Goal: Task Accomplishment & Management: Manage account settings

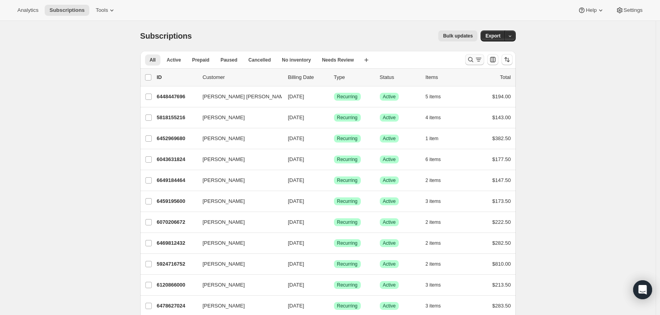
click at [471, 59] on icon "Search and filter results" at bounding box center [471, 60] width 8 height 8
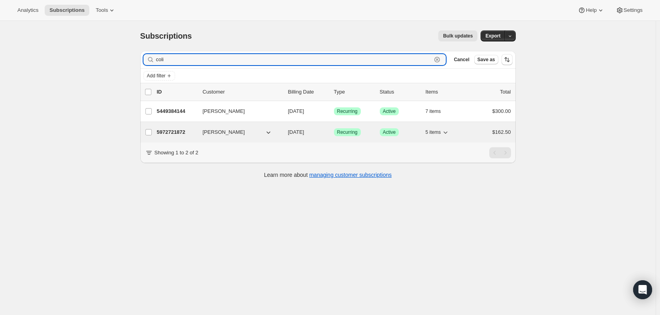
type input "coli"
click at [176, 133] on p "5972721872" at bounding box center [177, 132] width 40 height 8
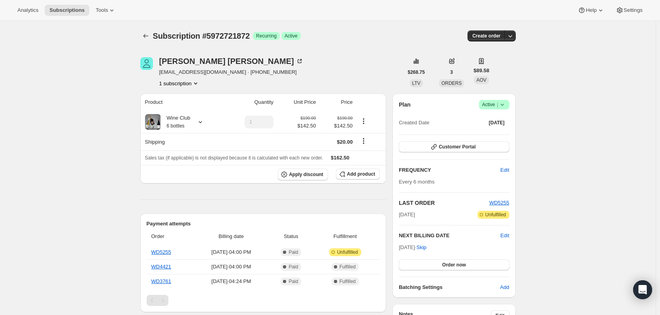
scroll to position [276, 0]
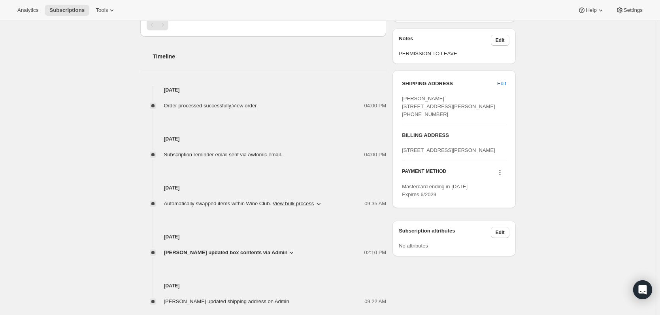
click at [504, 177] on icon at bounding box center [500, 173] width 8 height 8
click at [503, 221] on span "Send link to update card" at bounding box center [501, 219] width 55 height 6
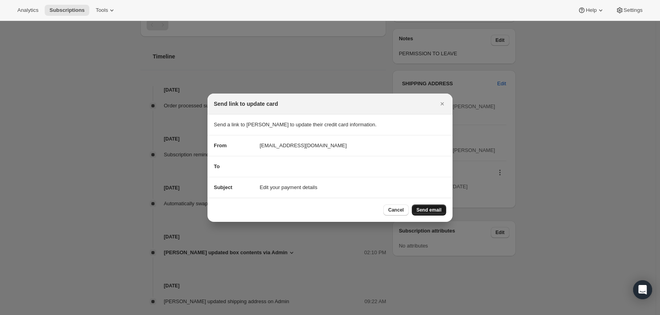
click at [430, 208] on span "Send email" at bounding box center [429, 210] width 25 height 6
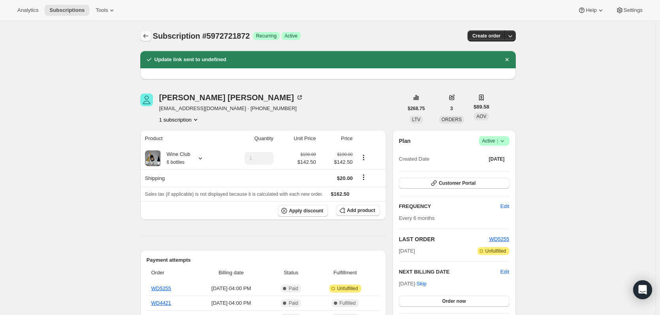
click at [149, 33] on icon "Subscriptions" at bounding box center [146, 36] width 8 height 8
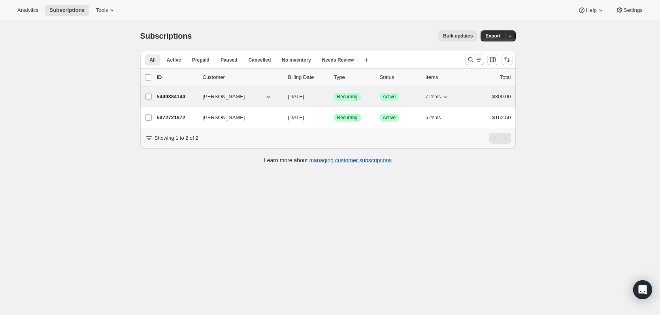
click at [168, 98] on p "5449384144" at bounding box center [177, 97] width 40 height 8
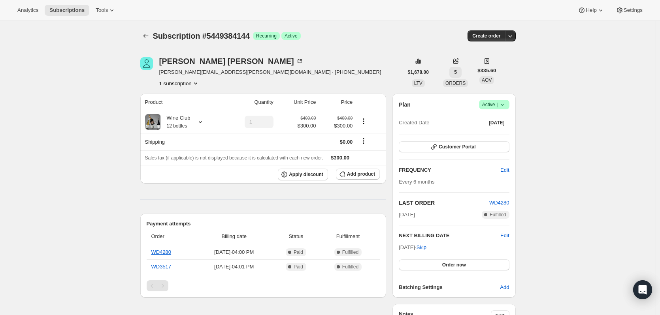
click at [455, 72] on span "5" at bounding box center [455, 72] width 3 height 6
click at [379, 57] on div "[PERSON_NAME] [PERSON_NAME][EMAIL_ADDRESS][PERSON_NAME][DOMAIN_NAME] · [PHONE_N…" at bounding box center [271, 72] width 263 height 30
click at [180, 60] on div "[PERSON_NAME]" at bounding box center [231, 61] width 144 height 8
click at [148, 34] on icon "Subscriptions" at bounding box center [146, 36] width 8 height 8
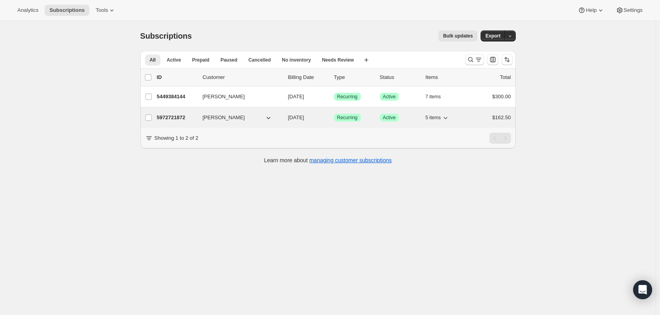
click at [215, 119] on span "[PERSON_NAME]" at bounding box center [224, 118] width 42 height 8
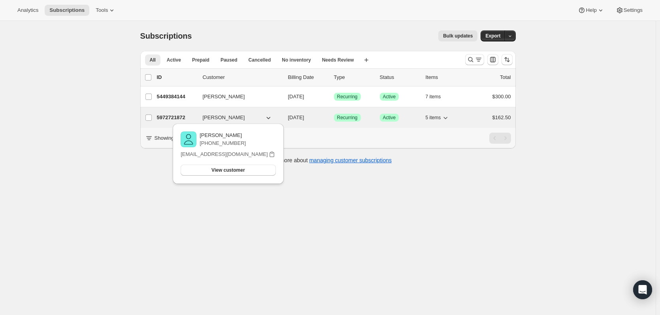
click at [175, 115] on p "5972721872" at bounding box center [177, 118] width 40 height 8
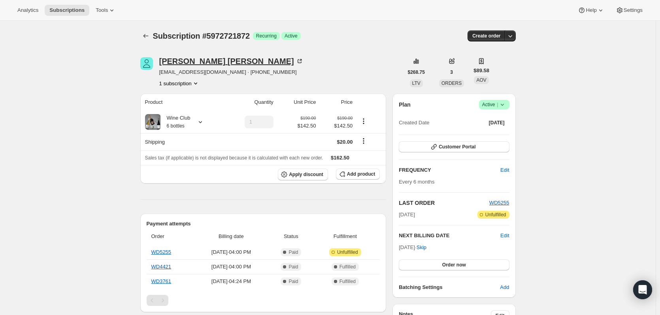
click at [185, 62] on div "[PERSON_NAME]" at bounding box center [231, 61] width 144 height 8
click at [145, 33] on icon "Subscriptions" at bounding box center [146, 36] width 8 height 8
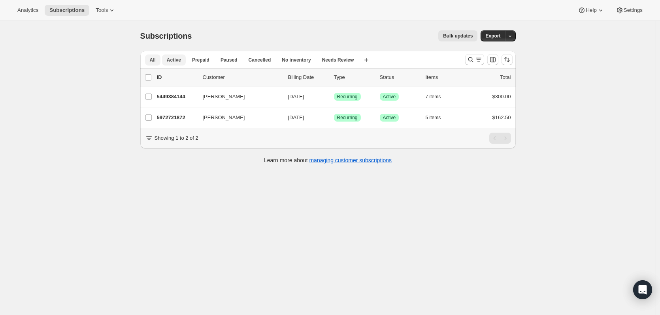
click at [168, 59] on span "Active" at bounding box center [174, 60] width 14 height 6
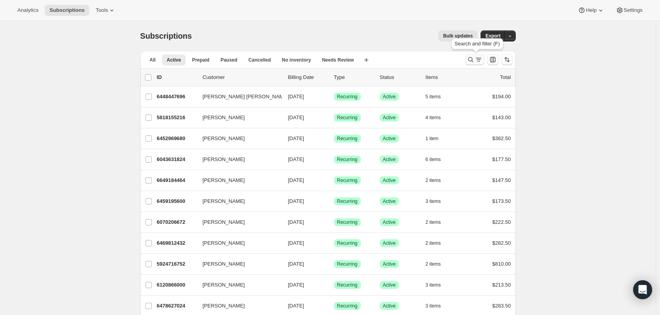
click at [474, 61] on icon "Search and filter results" at bounding box center [471, 60] width 8 height 8
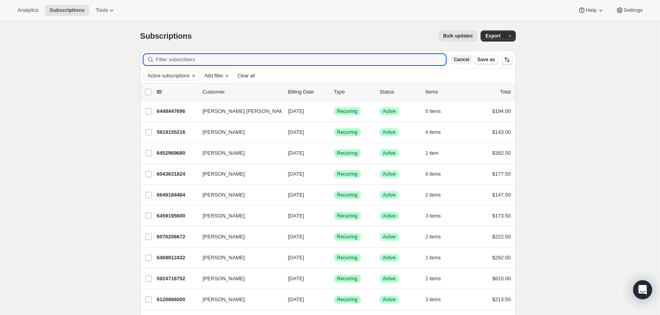
click at [468, 60] on span "Cancel" at bounding box center [461, 60] width 15 height 6
